Goal: Participate in discussion: Engage in conversation with other users on a specific topic

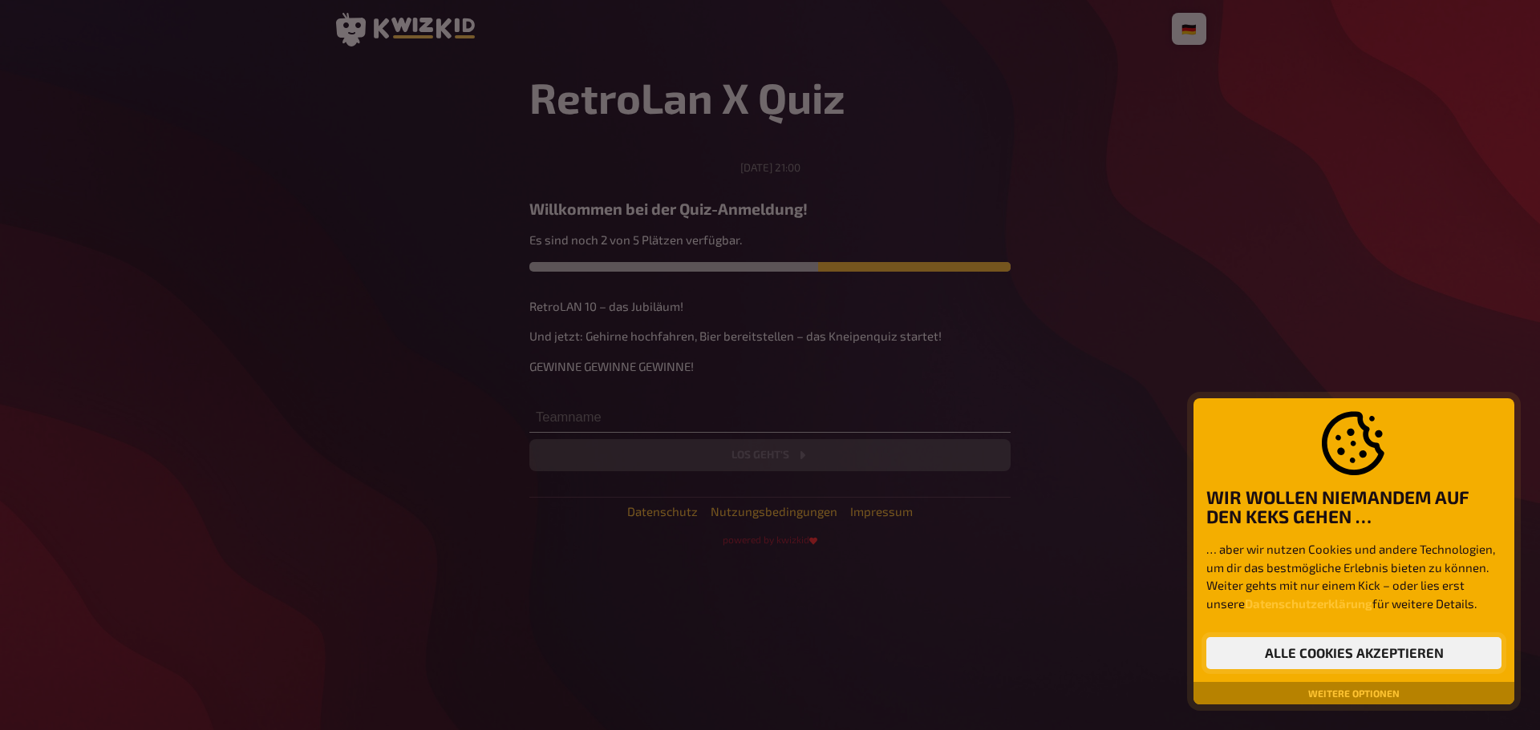
click at [1290, 654] on button "Alle Cookies akzeptieren" at bounding box center [1353, 653] width 295 height 32
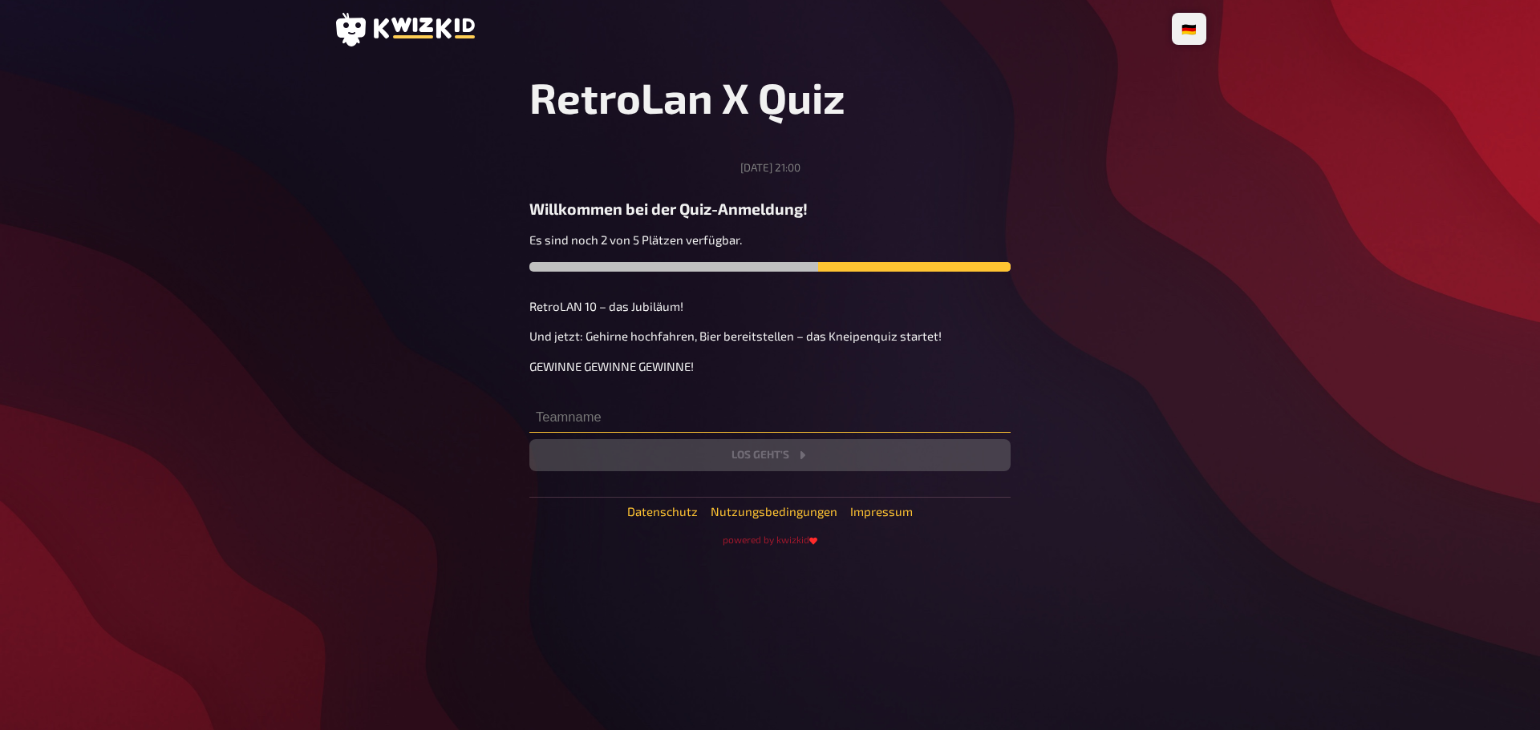
click at [594, 413] on input "text" at bounding box center [769, 417] width 481 height 32
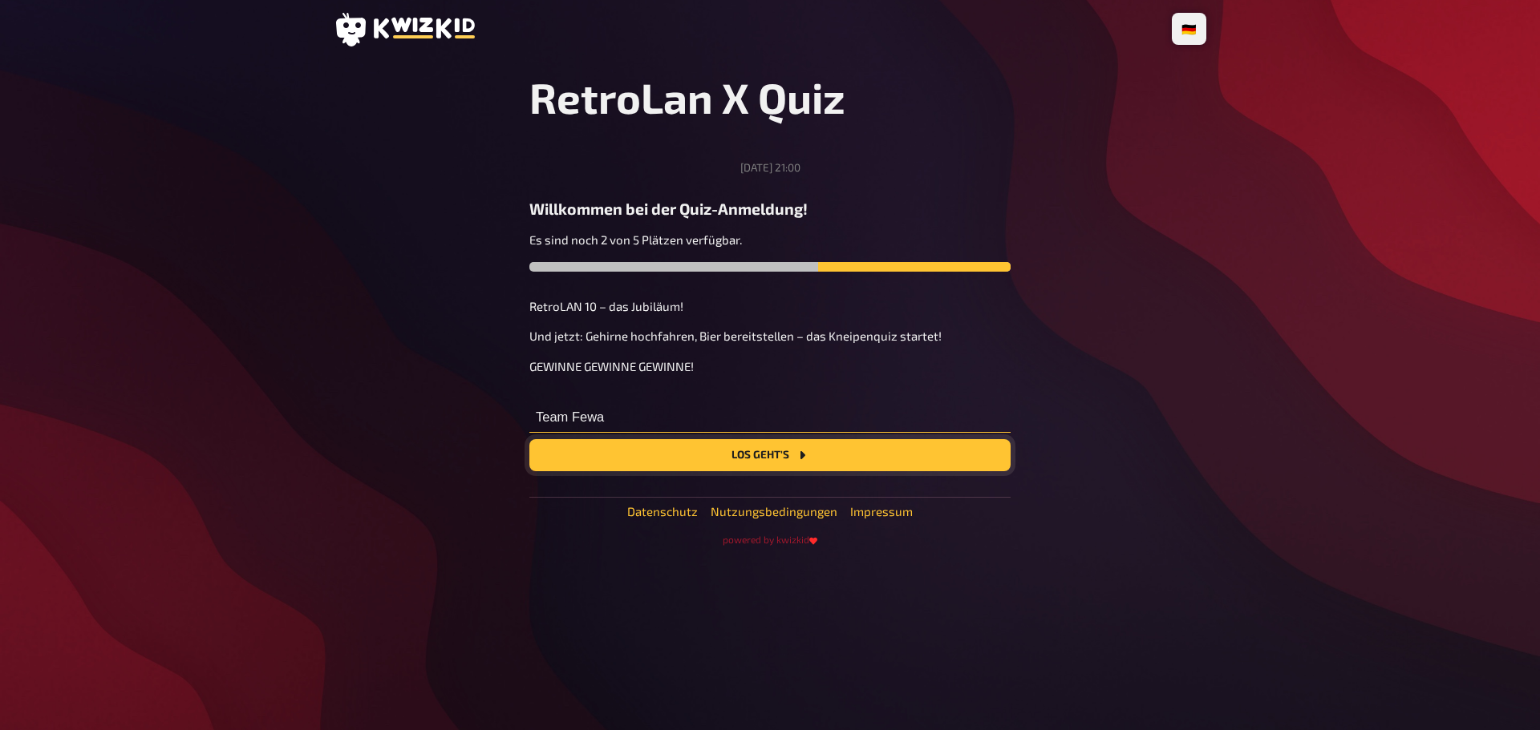
type input "Team Fewa"
click at [756, 452] on button "Los geht's" at bounding box center [769, 455] width 481 height 32
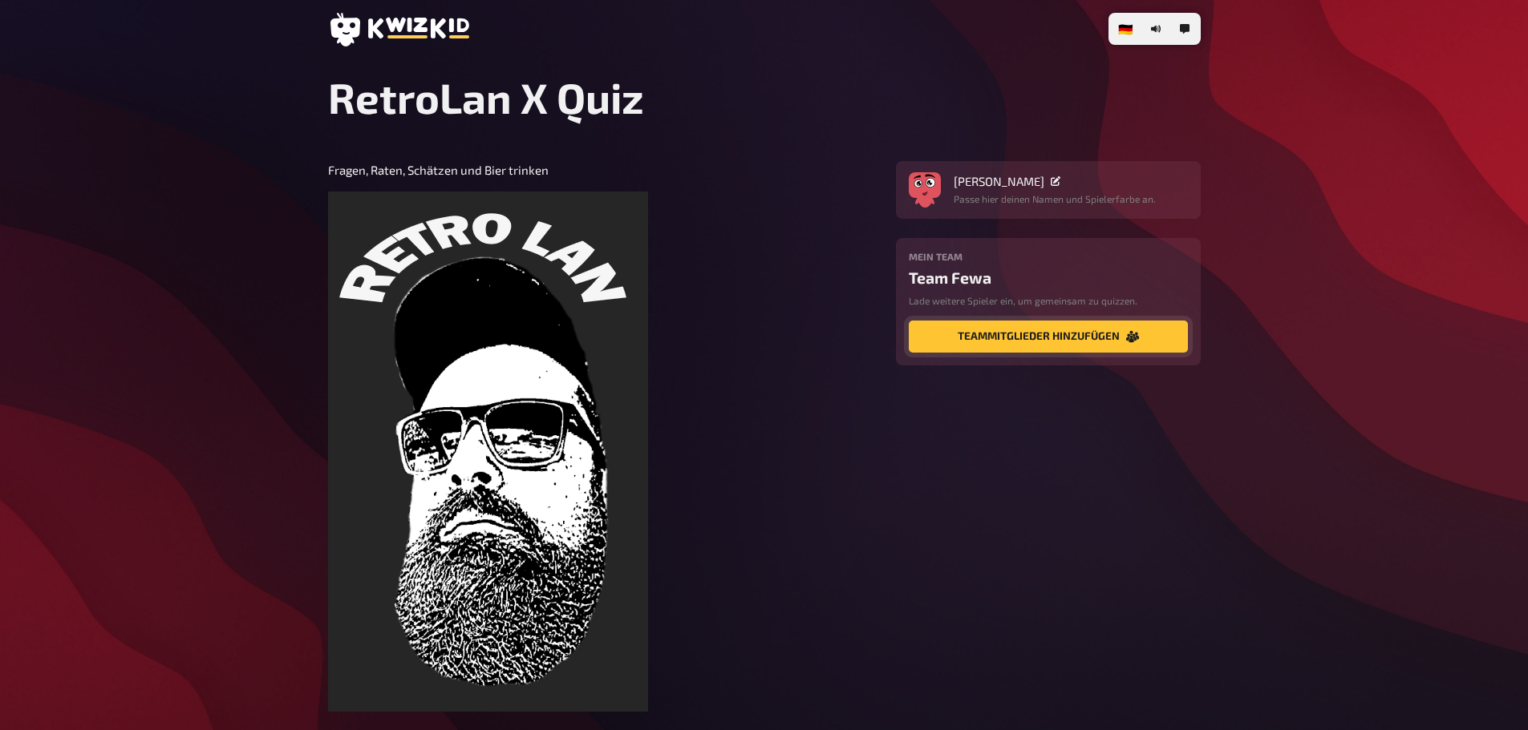
click at [1032, 333] on button "Teammitglieder hinzufügen" at bounding box center [1047, 337] width 279 height 32
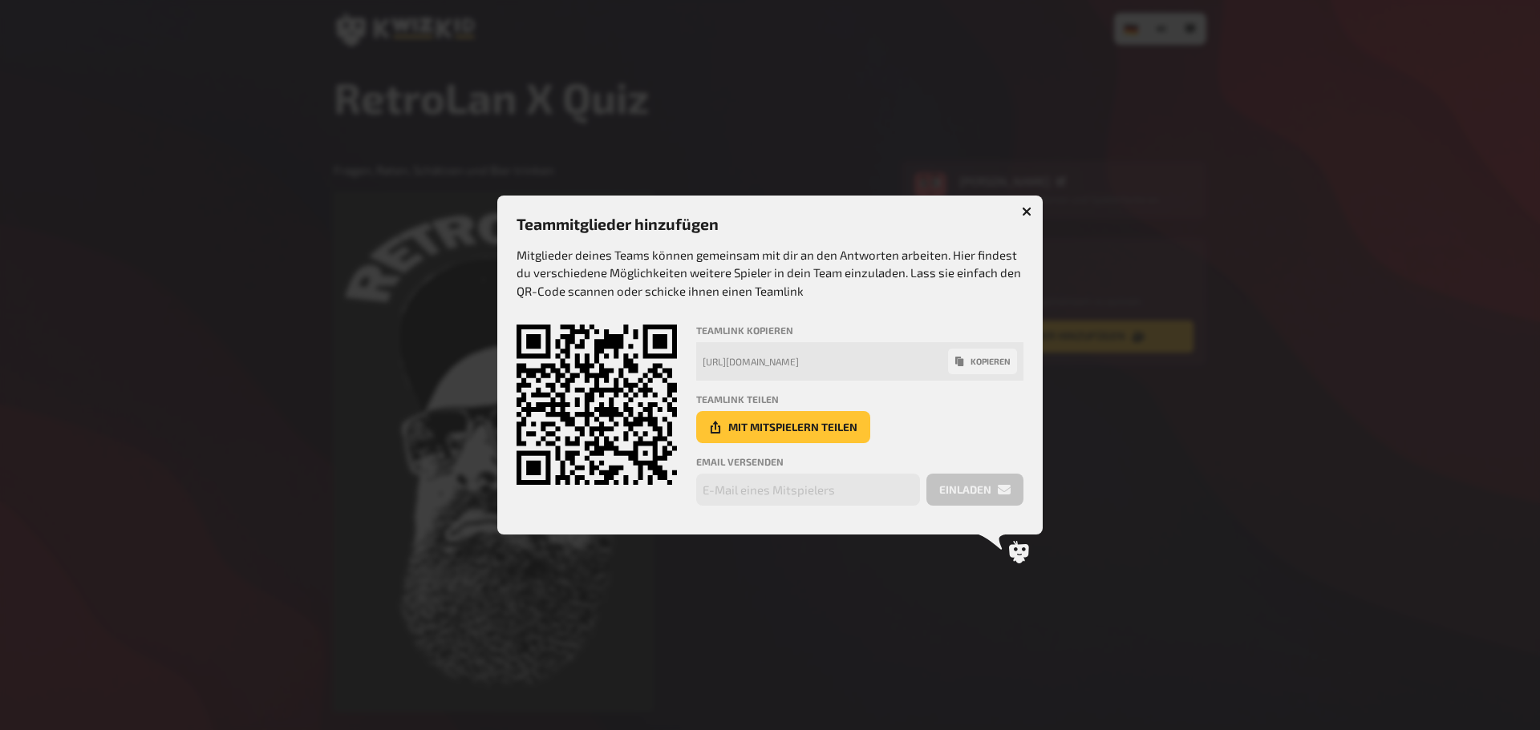
click at [990, 361] on button "kopieren" at bounding box center [982, 362] width 69 height 26
click at [1026, 214] on icon "button" at bounding box center [1027, 212] width 10 height 10
